Goal: Obtain resource: Obtain resource

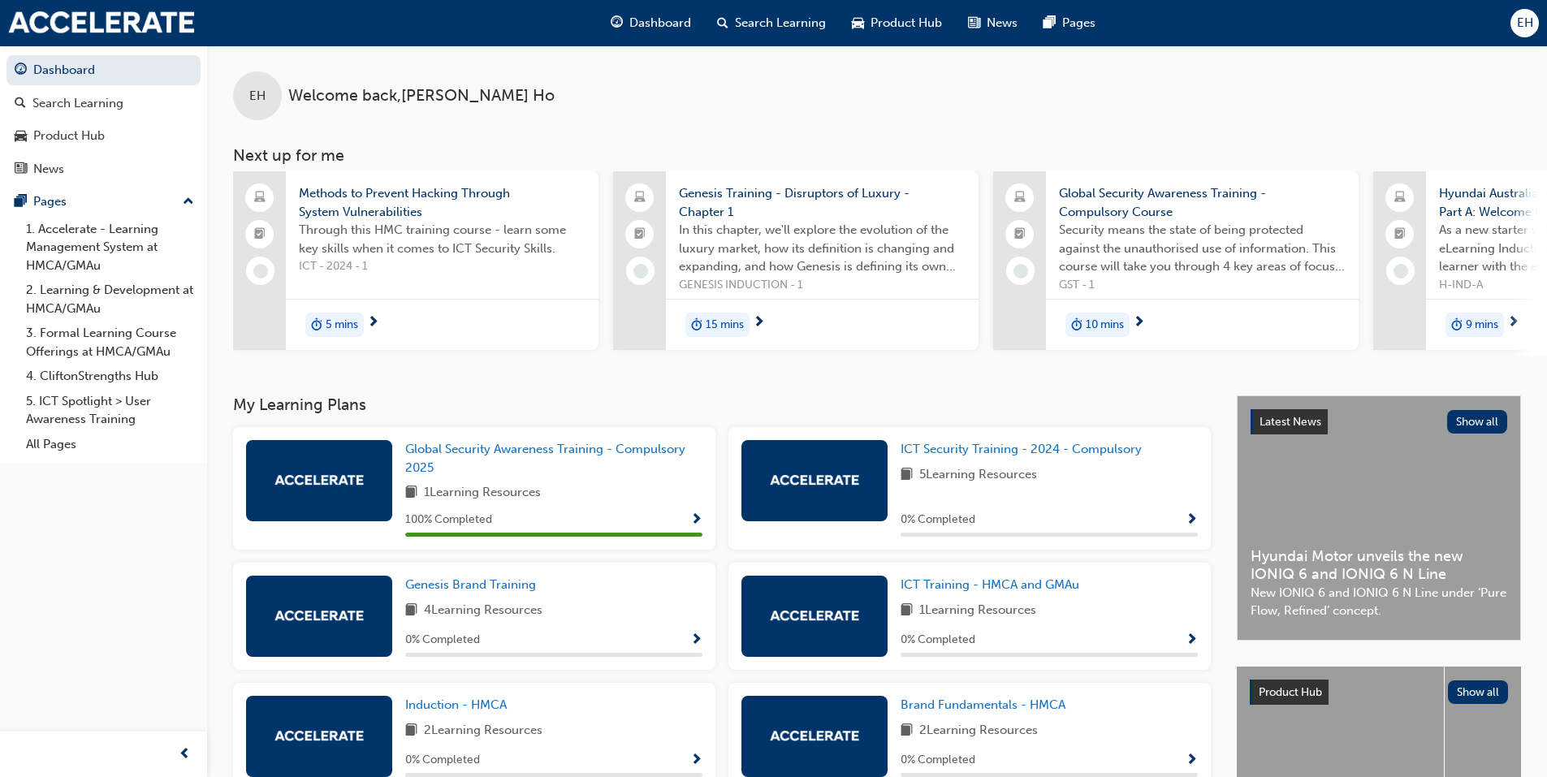
scroll to position [175, 0]
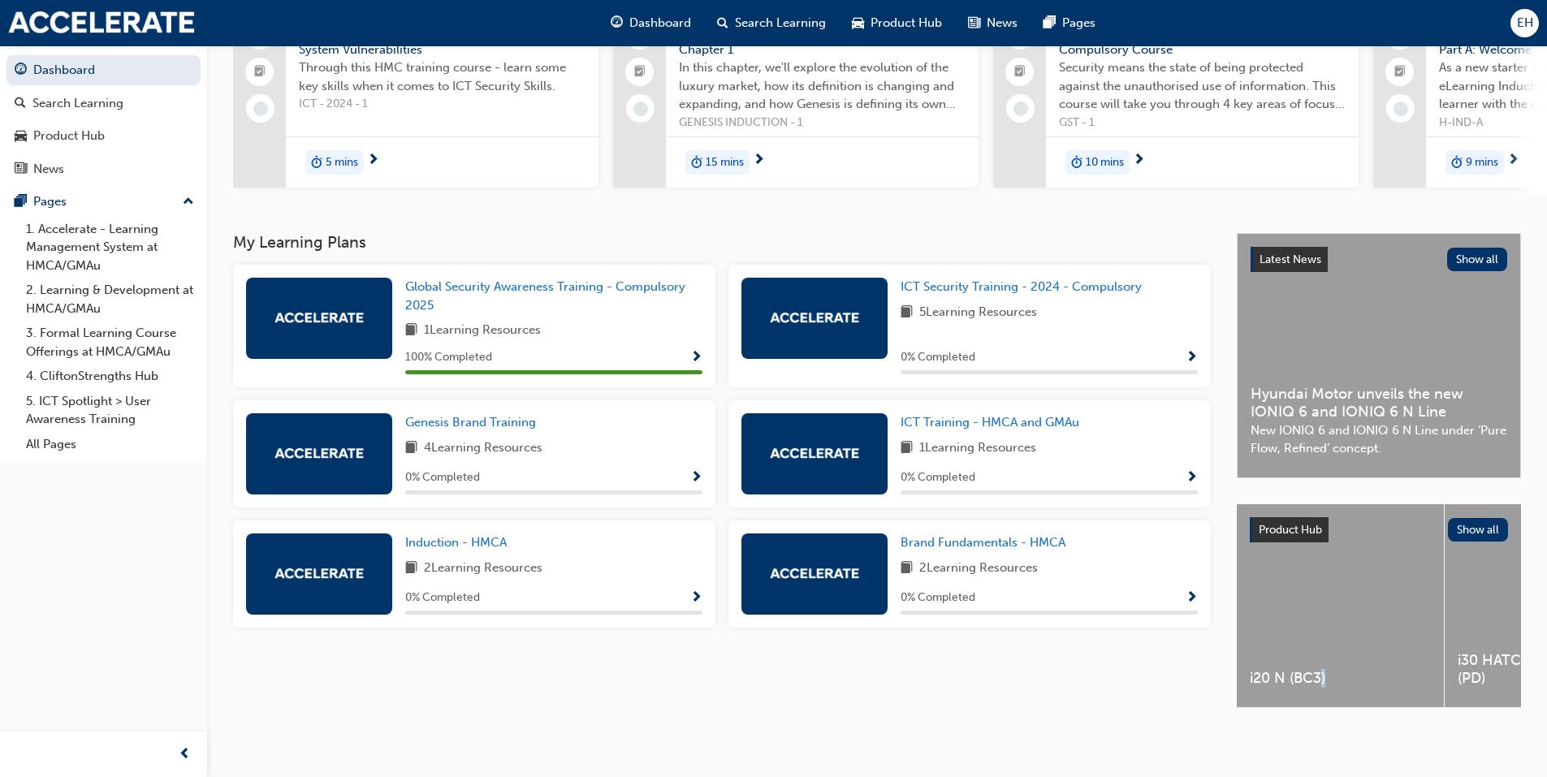
drag, startPoint x: 1323, startPoint y: 702, endPoint x: 1358, endPoint y: 711, distance: 36.3
click at [1358, 711] on div "Latest News Show all Hyundai Motor unveils the new IONIQ 6 and IONIQ 6 N Line N…" at bounding box center [1379, 485] width 284 height 504
click at [1339, 620] on div "TUCSON (NX4)" at bounding box center [1366, 605] width 207 height 203
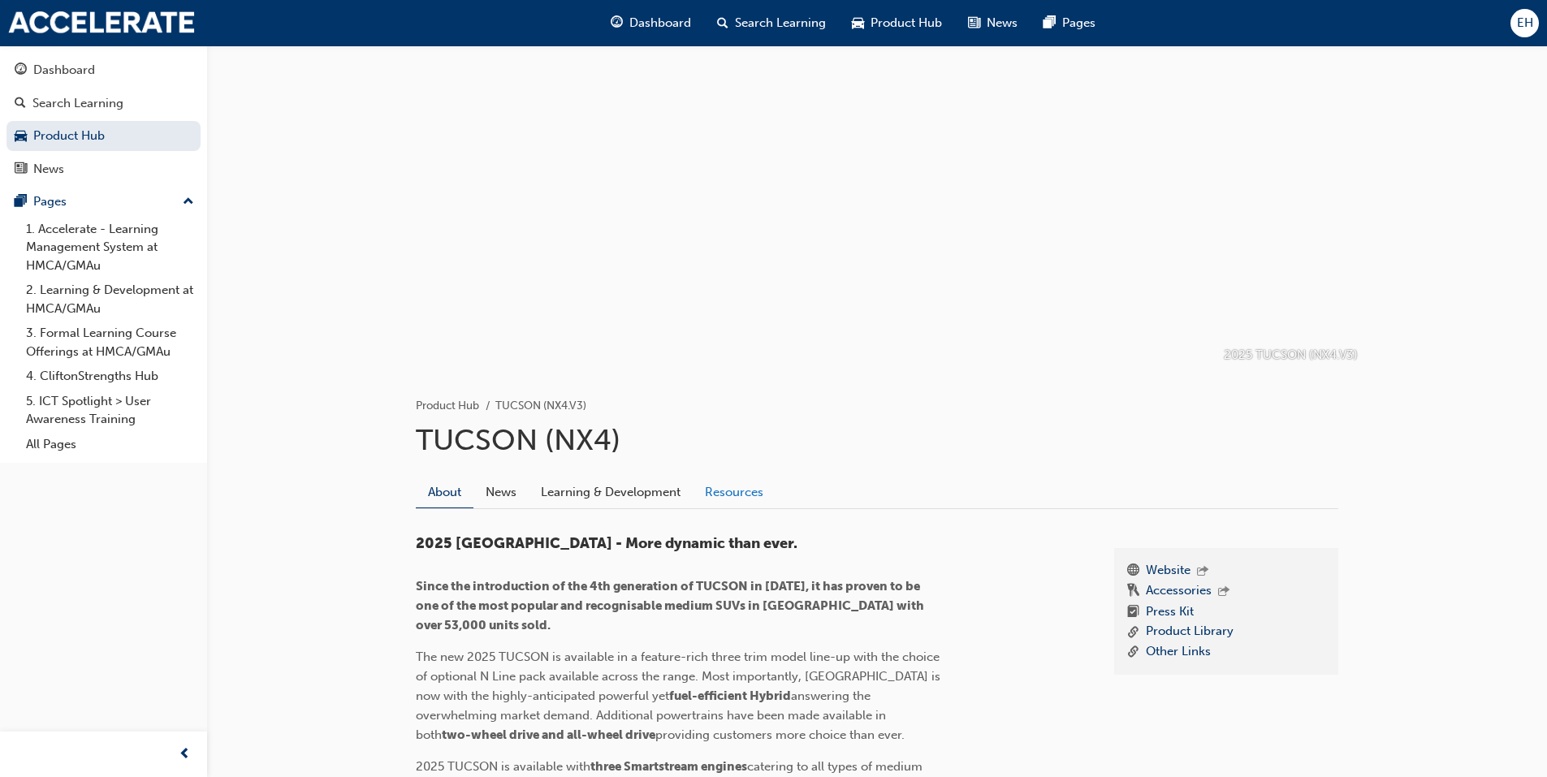
click at [767, 507] on link "Resources" at bounding box center [734, 492] width 83 height 31
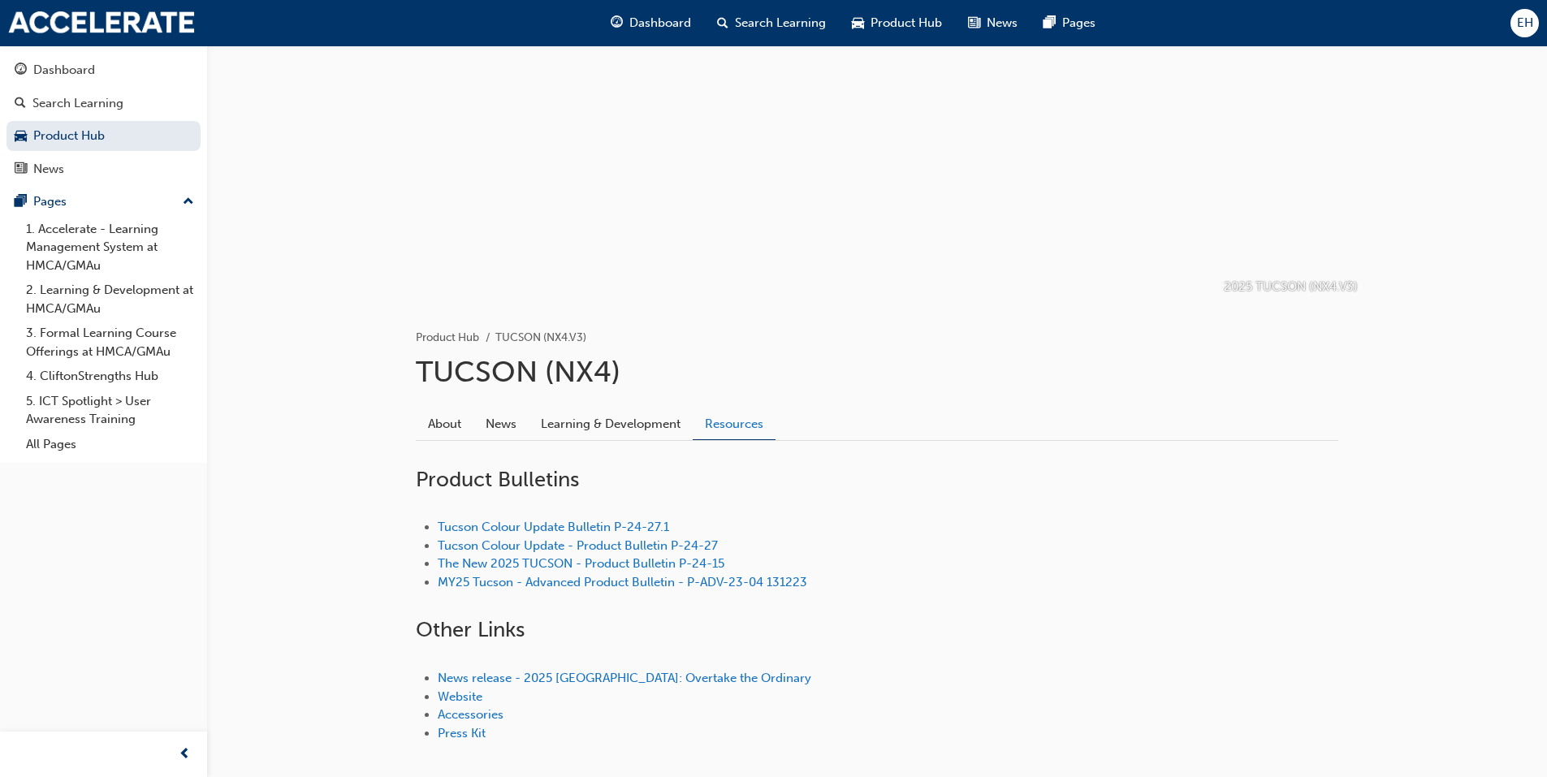
scroll to position [152, 0]
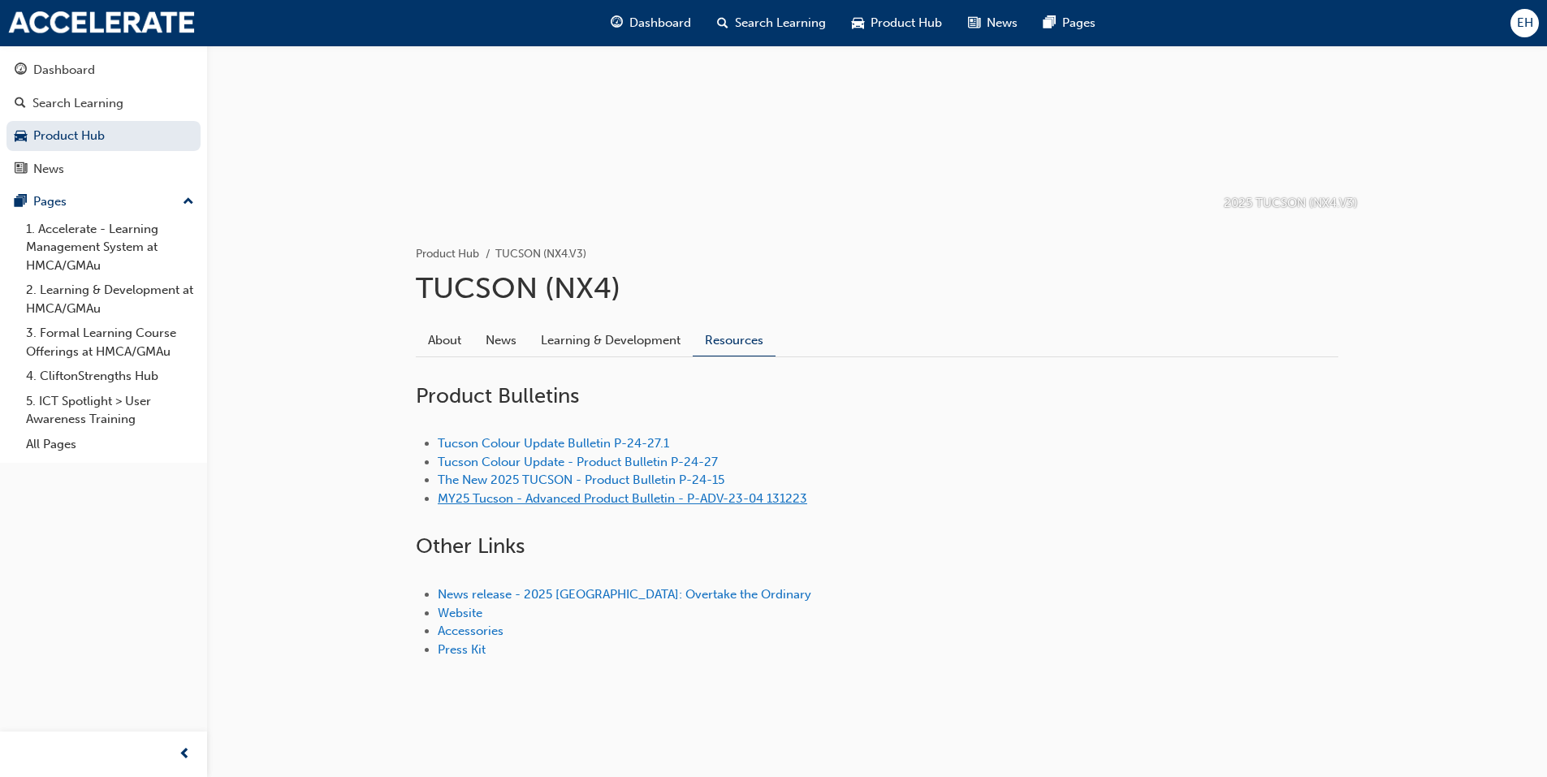
click at [669, 491] on link "MY25 Tucson - Advanced Product Bulletin - P-ADV-23-04 131223" at bounding box center [623, 498] width 370 height 15
